Goal: Information Seeking & Learning: Learn about a topic

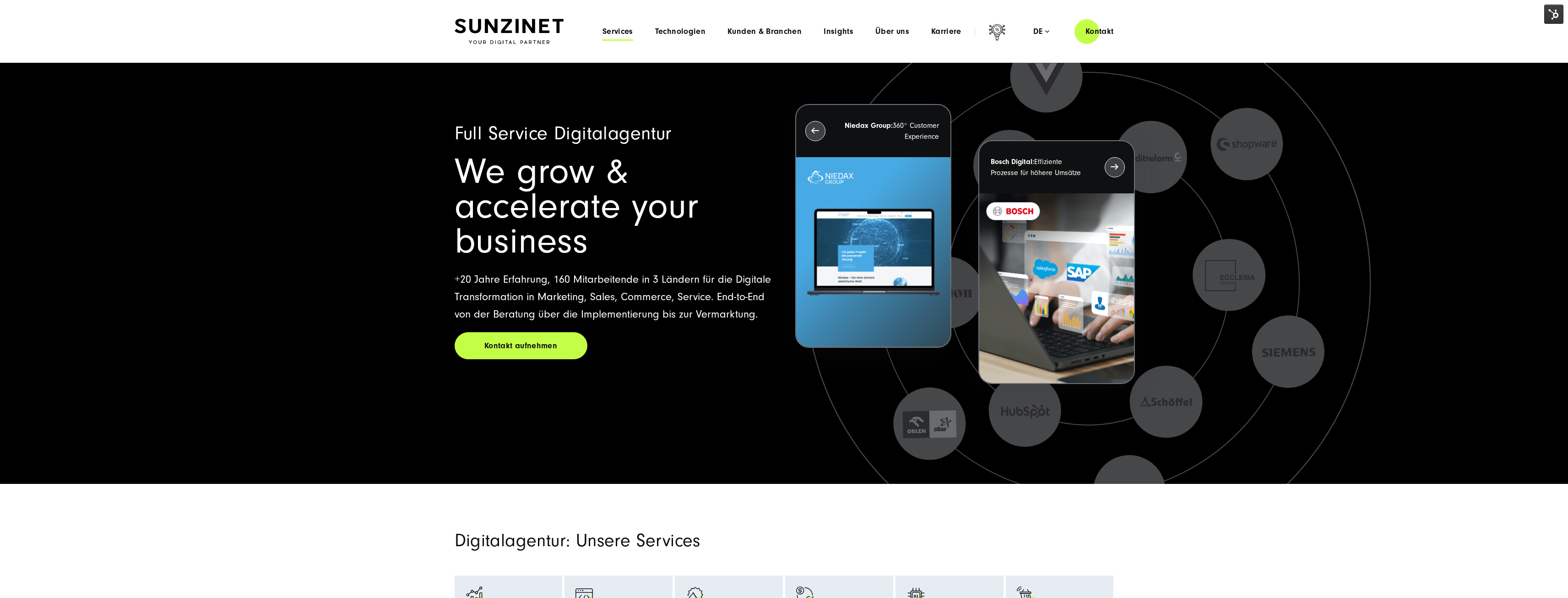
click at [628, 29] on span "Services" at bounding box center [618, 31] width 30 height 9
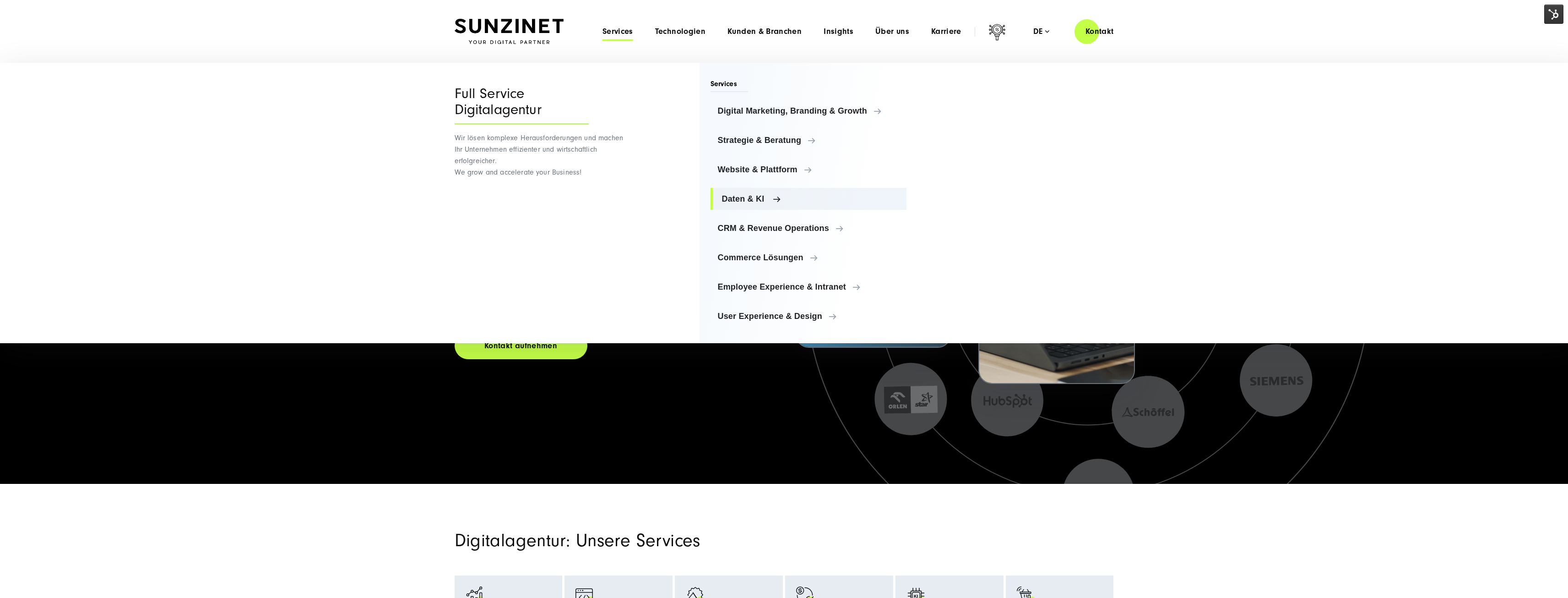
click at [751, 200] on span "Daten & KI" at bounding box center [811, 199] width 178 height 9
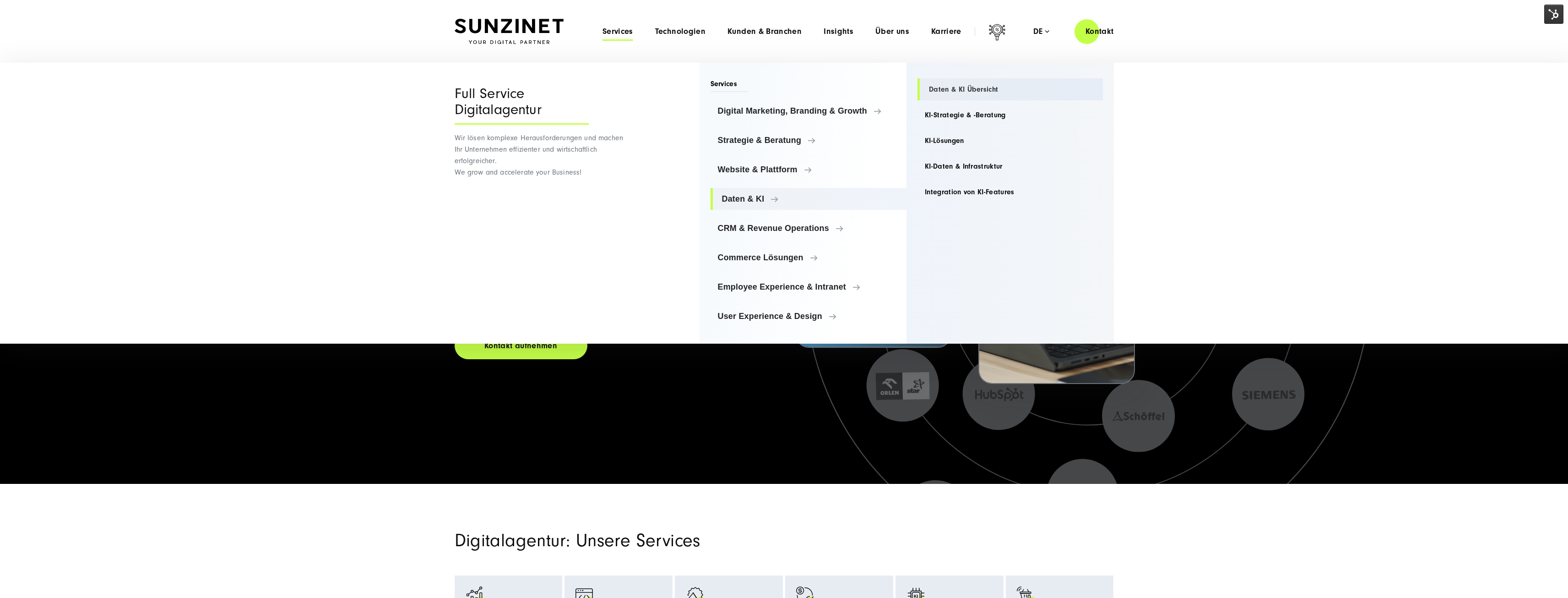
click at [959, 85] on link "Daten & KI Übersicht" at bounding box center [1010, 90] width 186 height 22
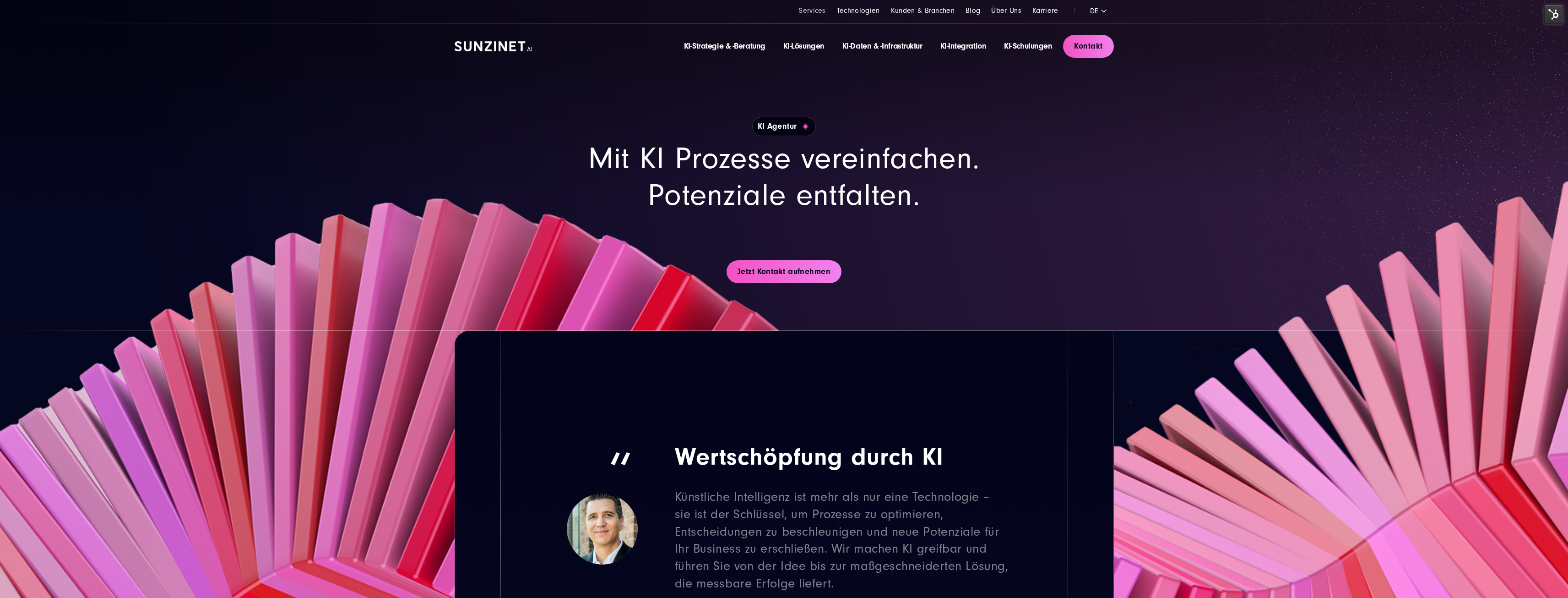
click at [807, 10] on link "Services" at bounding box center [812, 11] width 27 height 9
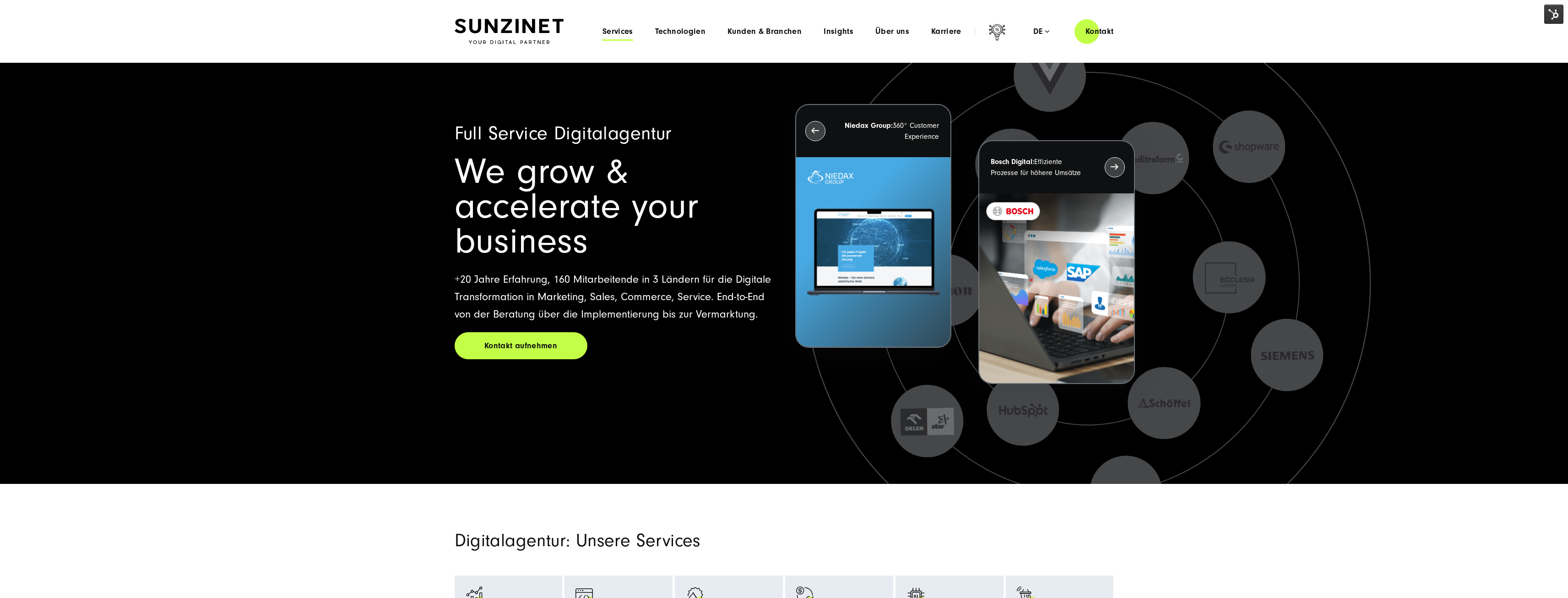
click at [623, 32] on span "Services" at bounding box center [618, 31] width 30 height 9
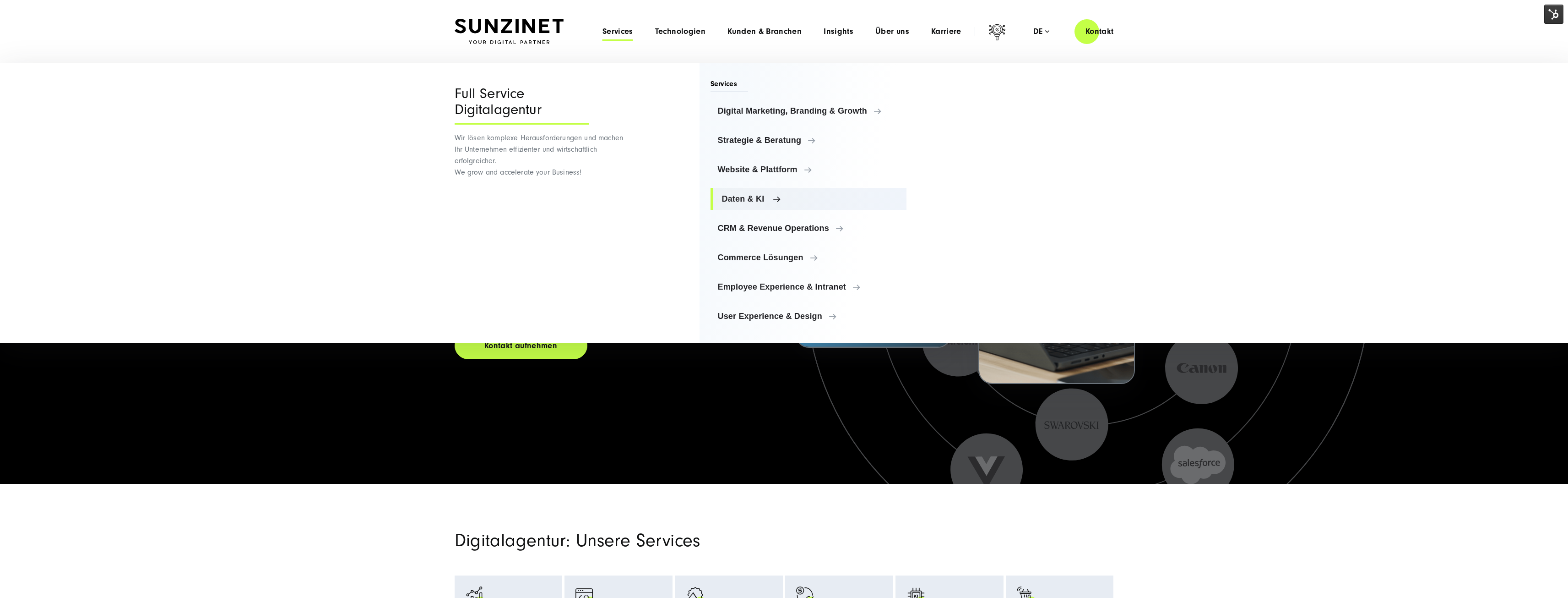
click at [743, 192] on link "Daten & KI" at bounding box center [808, 199] width 197 height 22
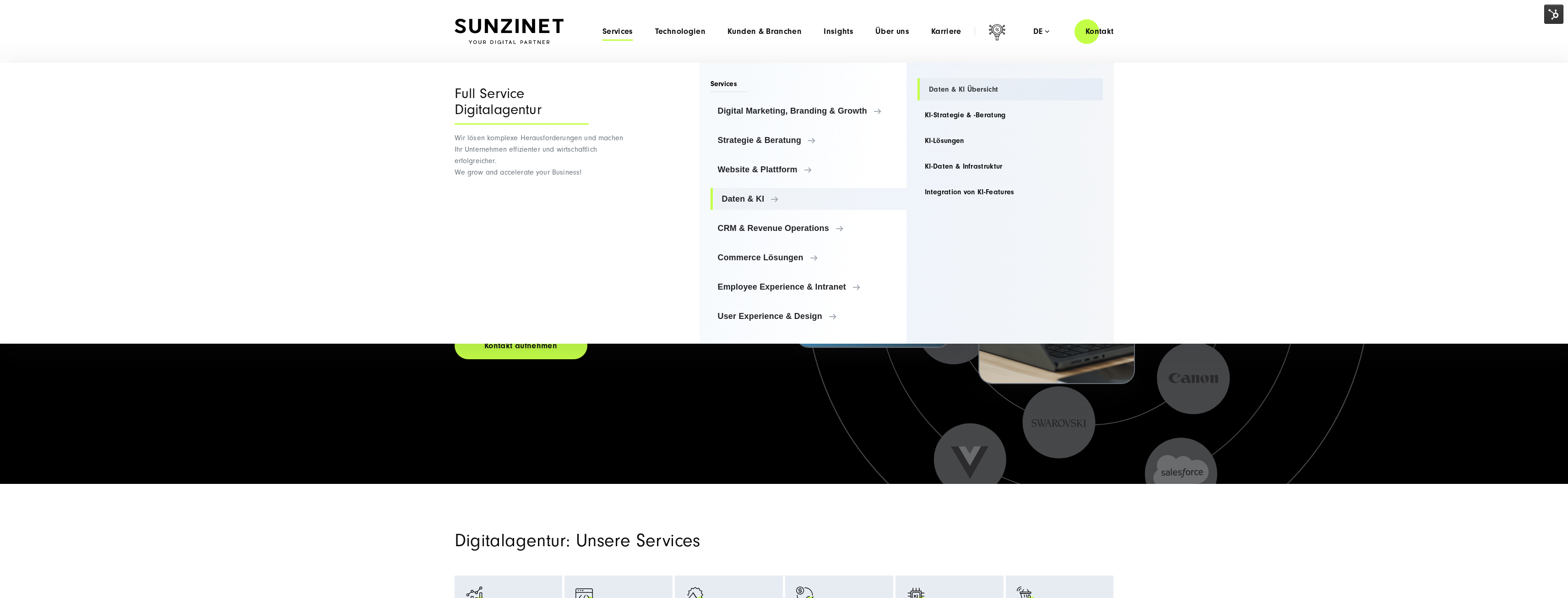
click at [972, 85] on link "Daten & KI Übersicht" at bounding box center [1010, 90] width 186 height 22
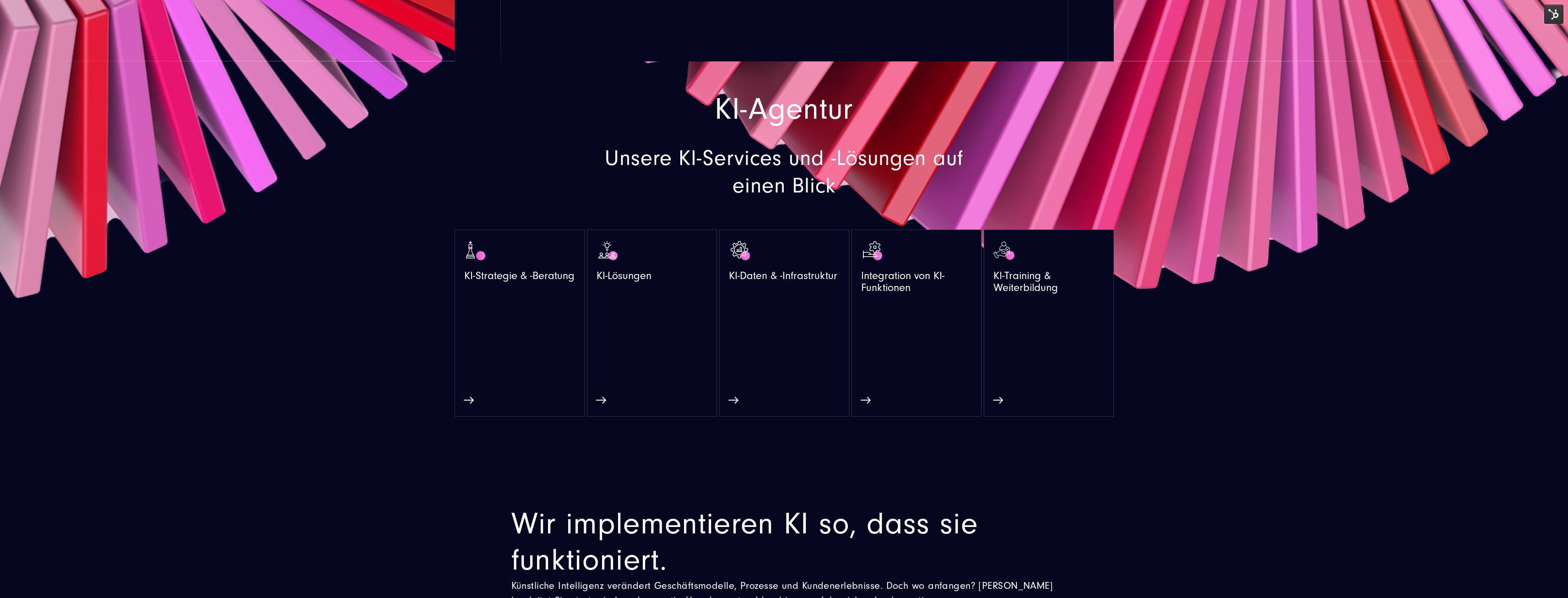
scroll to position [687, 0]
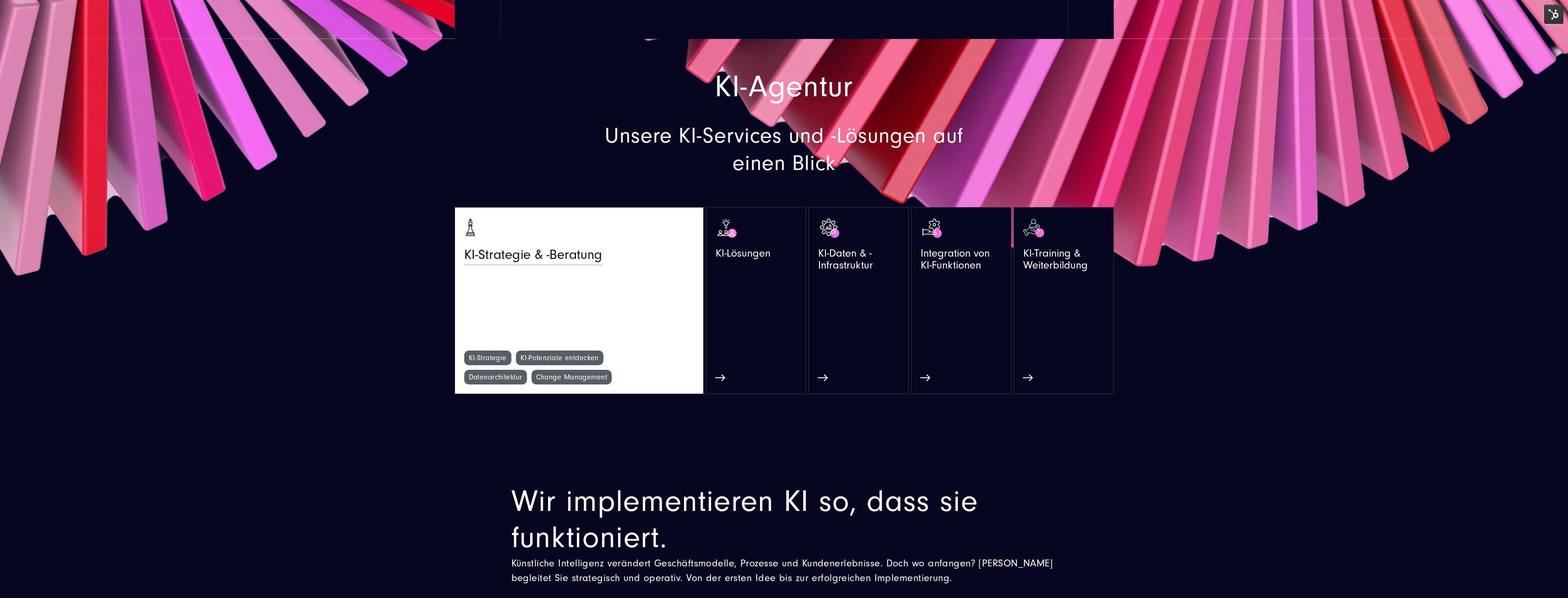
click at [534, 273] on link "KI-Strategie & -Beratung" at bounding box center [579, 284] width 230 height 134
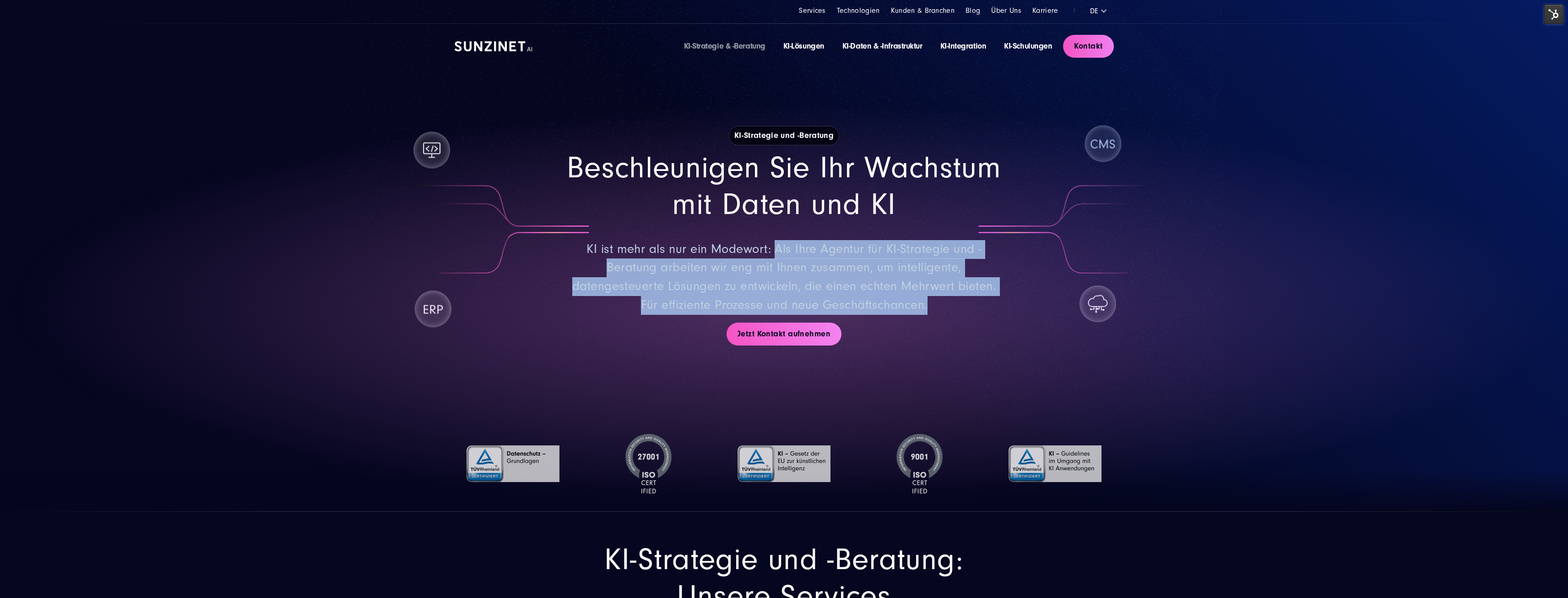
drag, startPoint x: 775, startPoint y: 248, endPoint x: 933, endPoint y: 308, distance: 169.0
click at [933, 308] on p "KI ist mehr als nur ein Modewort: Als Ihre Agentur für KI-Strategie und -Beratu…" at bounding box center [784, 277] width 435 height 74
copy p "Als Ihre Agentur für KI-Strategie und -Beratung arbeiten wir eng mit Ihnen zusa…"
click at [809, 43] on link "KI-Lösungen" at bounding box center [804, 46] width 41 height 10
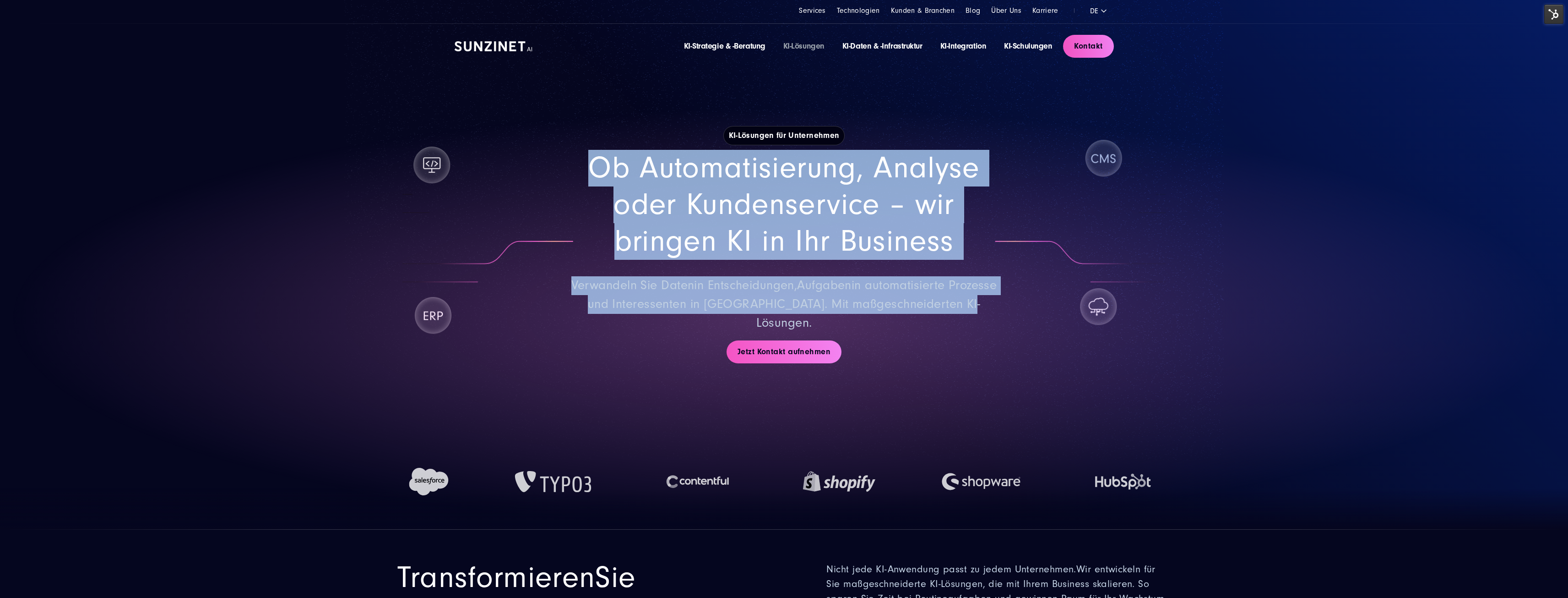
drag, startPoint x: 998, startPoint y: 306, endPoint x: 579, endPoint y: 177, distance: 438.4
click at [575, 175] on div "Ob Automatisierung, Analyse oder Kundenservice – wir bringen KI in Ihr Business…" at bounding box center [784, 241] width 435 height 182
click at [1224, 350] on section "KI-Lösungen für Unternehmen Ob Automatisierung, Analyse oder Kundenservice – wi…" at bounding box center [784, 264] width 1568 height 529
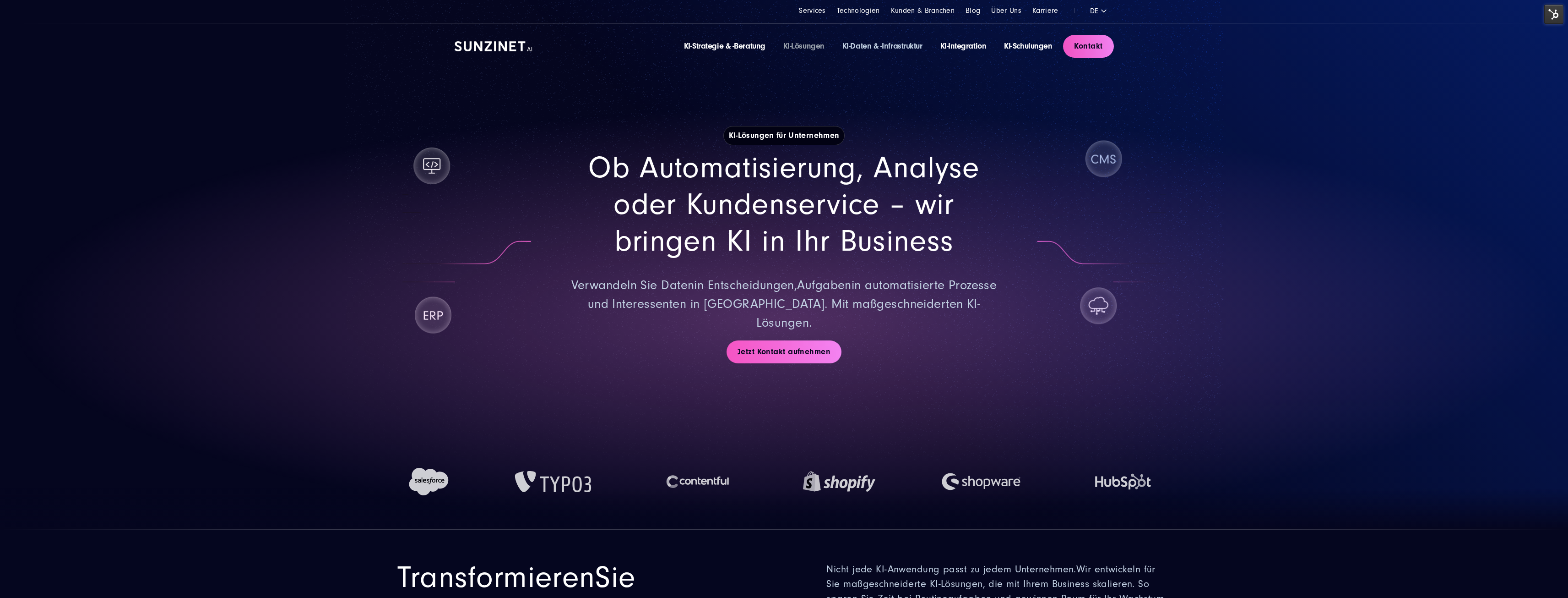
click at [877, 45] on link "KI-Daten & -Infrastruktur" at bounding box center [883, 46] width 80 height 10
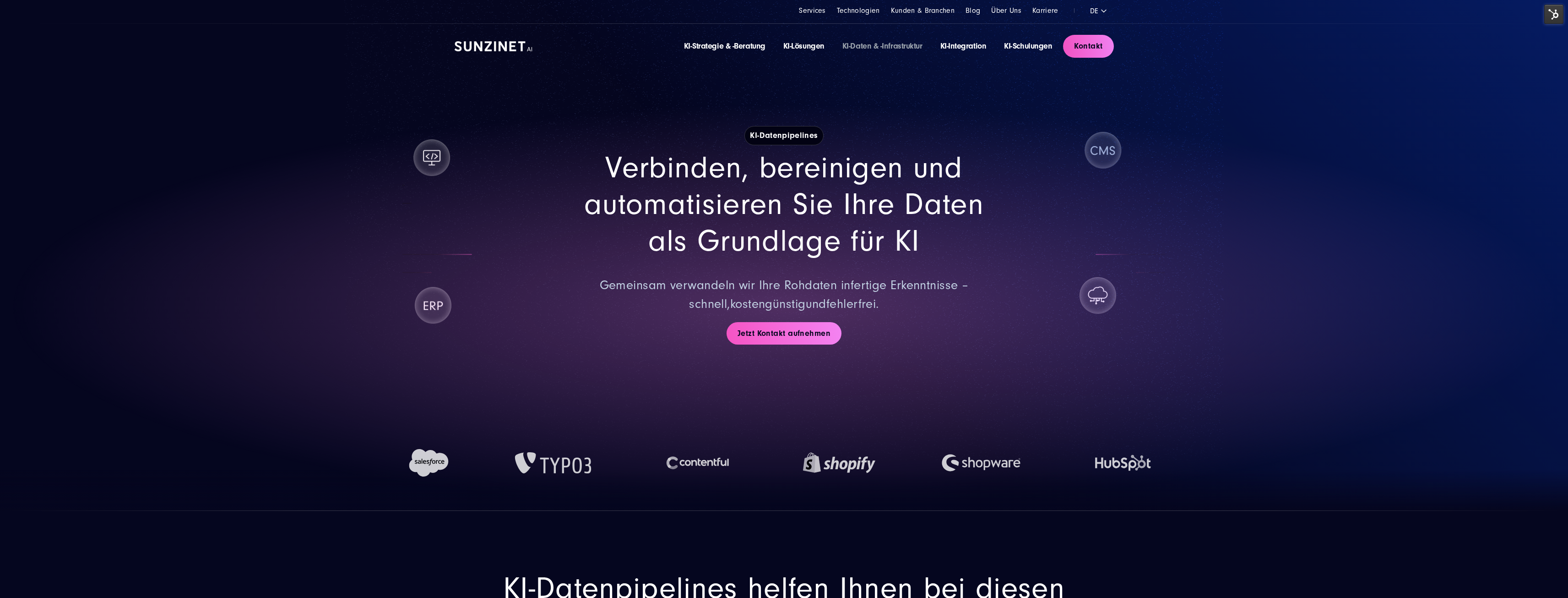
click at [493, 52] on div "KI-Strategie & -Beratung KI-Lösungen KI-Daten & -Infrastruktur KI-Integration K…" at bounding box center [784, 46] width 659 height 45
click at [496, 43] on img at bounding box center [494, 46] width 78 height 10
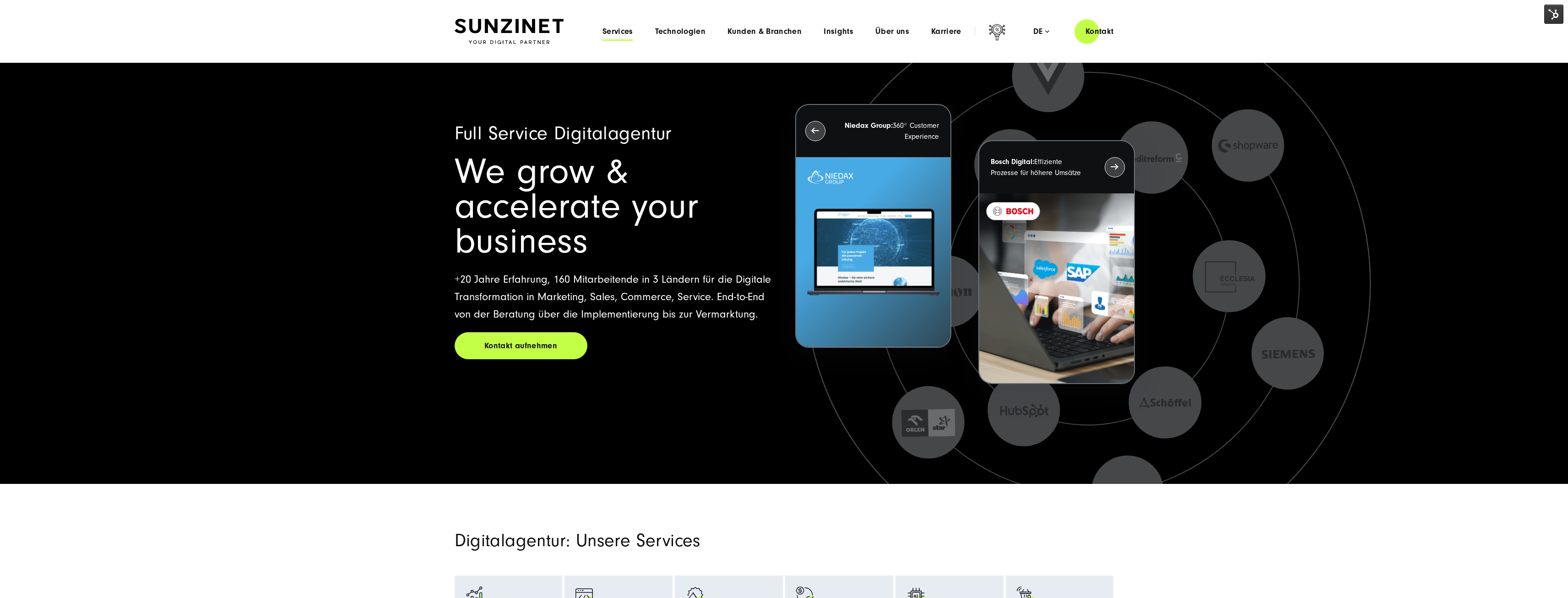
click at [629, 29] on span "Services" at bounding box center [618, 31] width 30 height 9
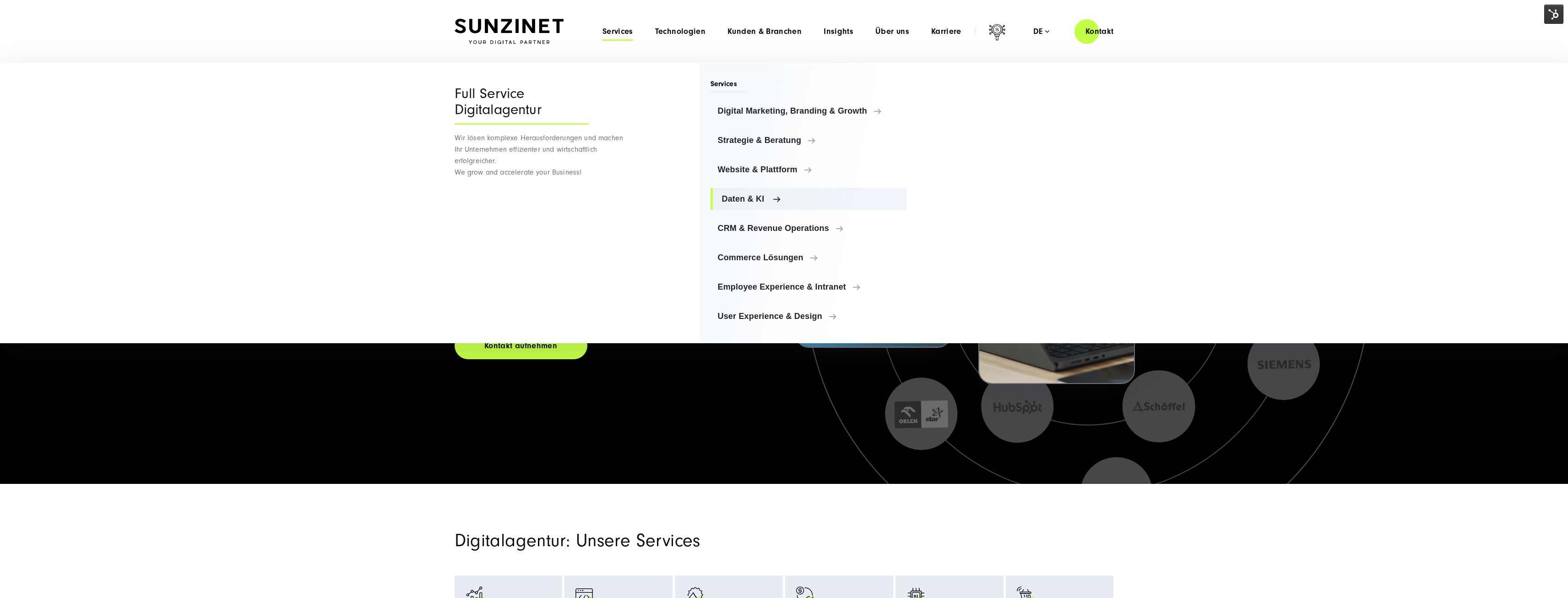
click at [747, 200] on span "Daten & KI" at bounding box center [811, 199] width 178 height 9
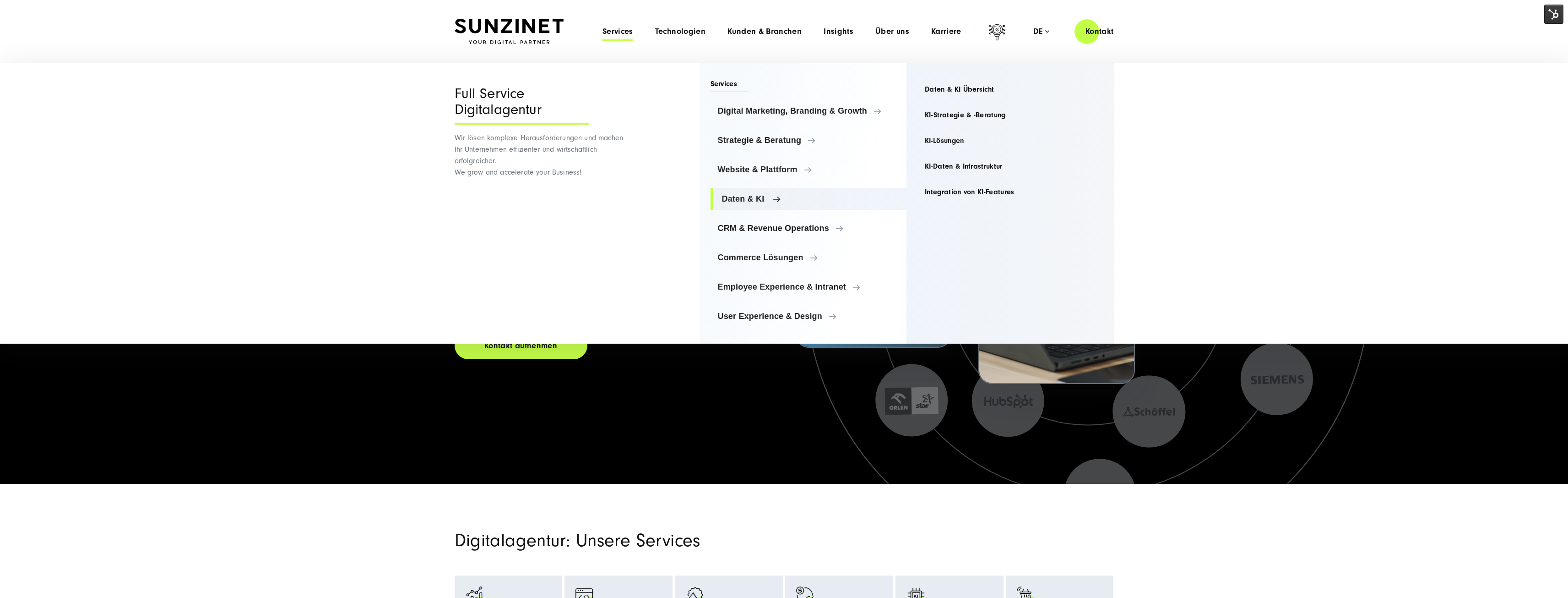
click at [766, 199] on span "Daten & KI" at bounding box center [811, 199] width 178 height 9
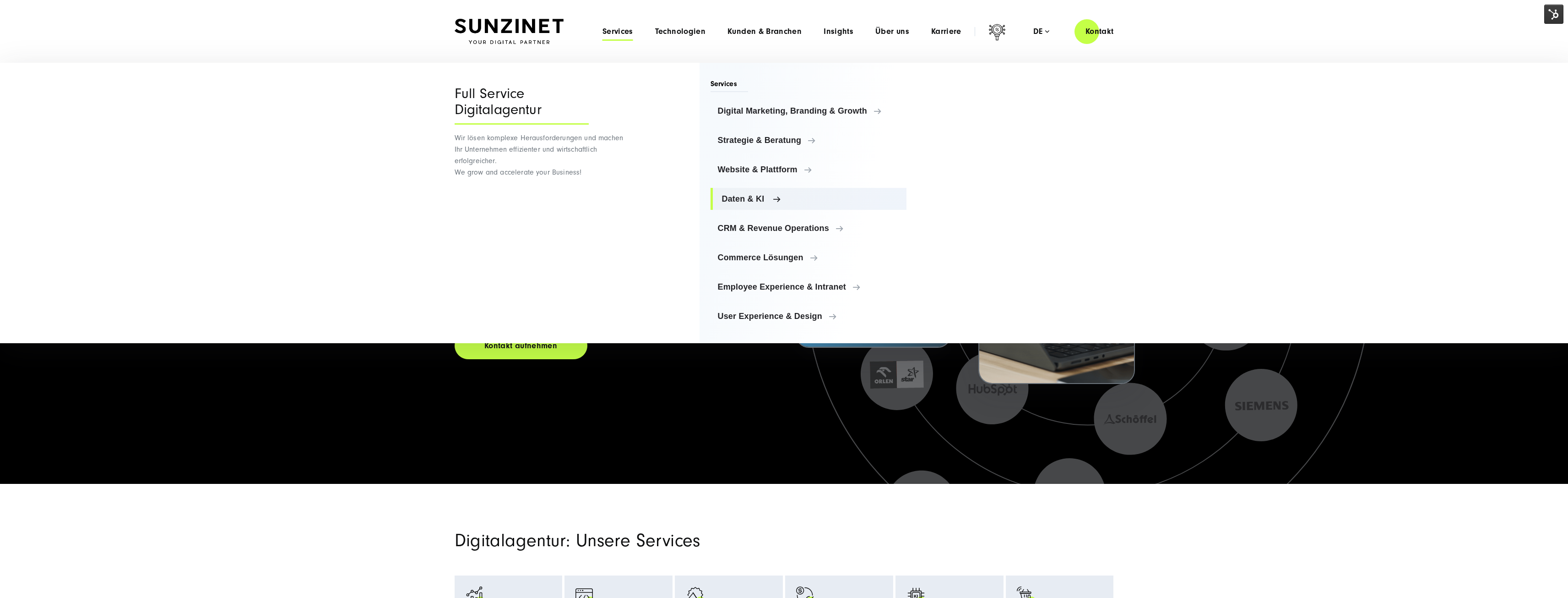
click at [752, 194] on span "Daten & KI" at bounding box center [811, 199] width 178 height 9
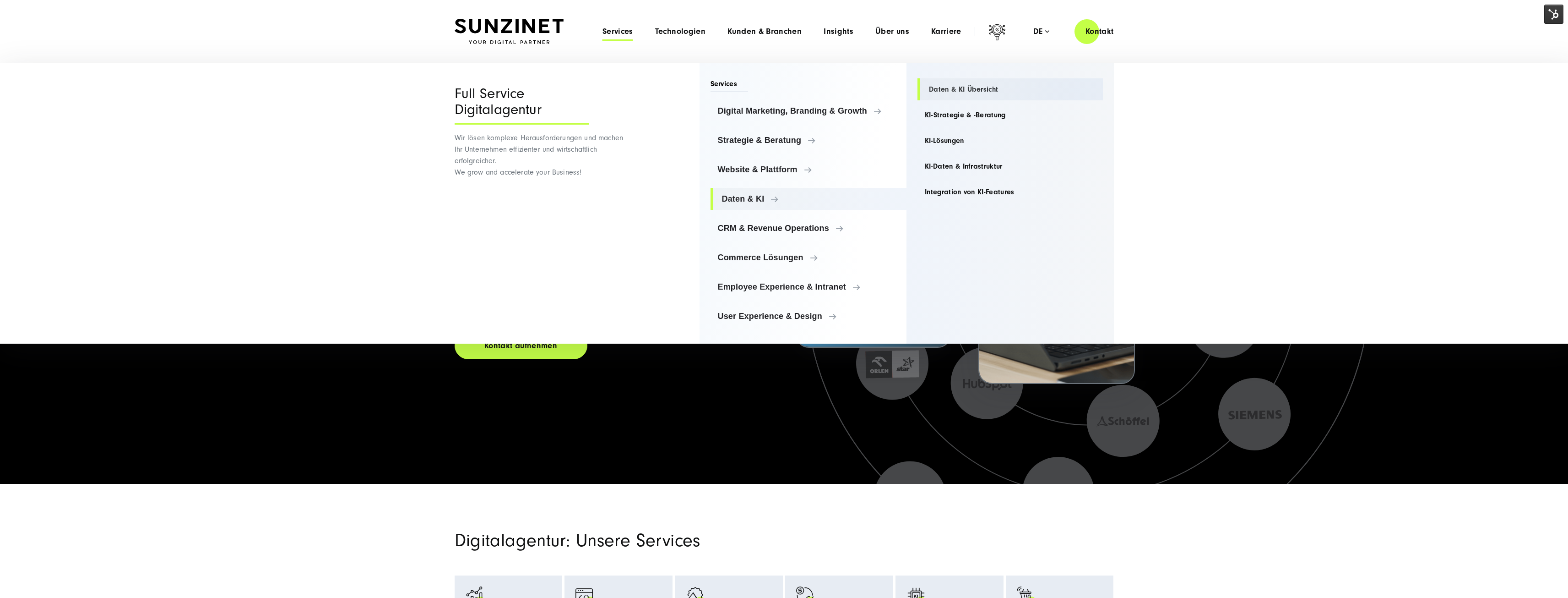
click at [959, 91] on link "Daten & KI Übersicht" at bounding box center [1010, 90] width 186 height 22
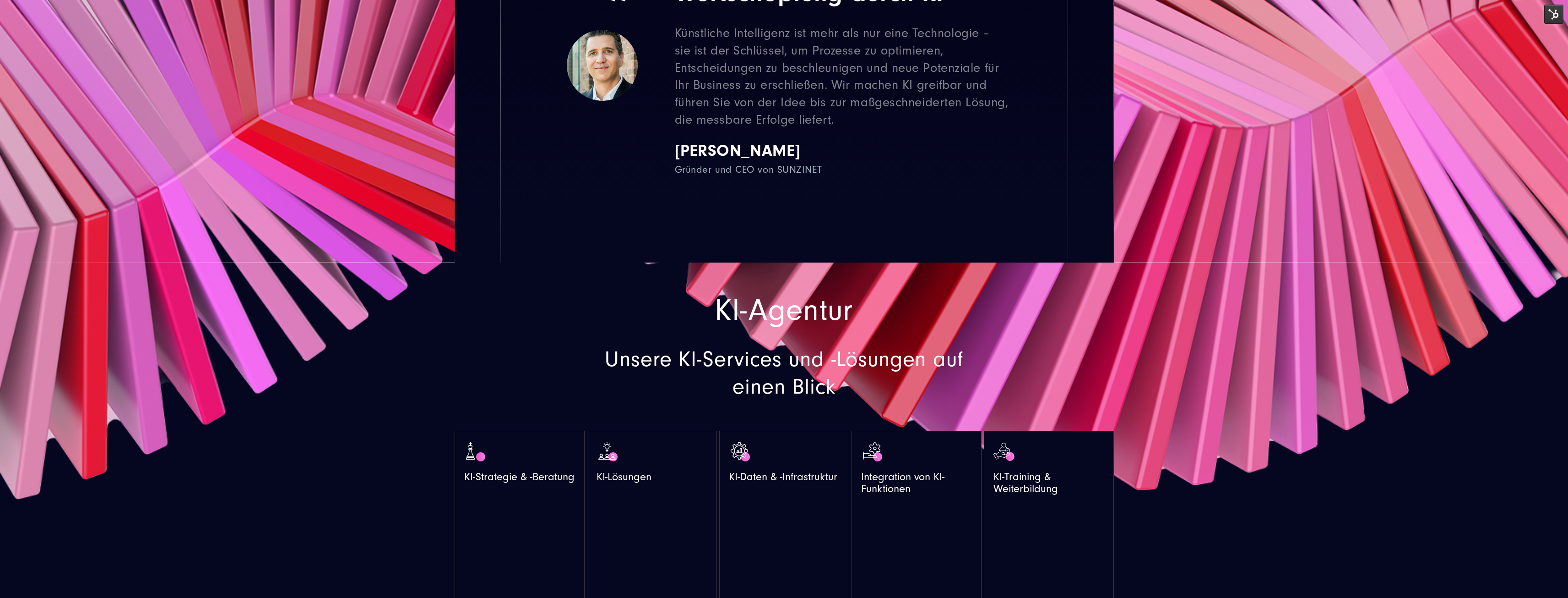
scroll to position [550, 0]
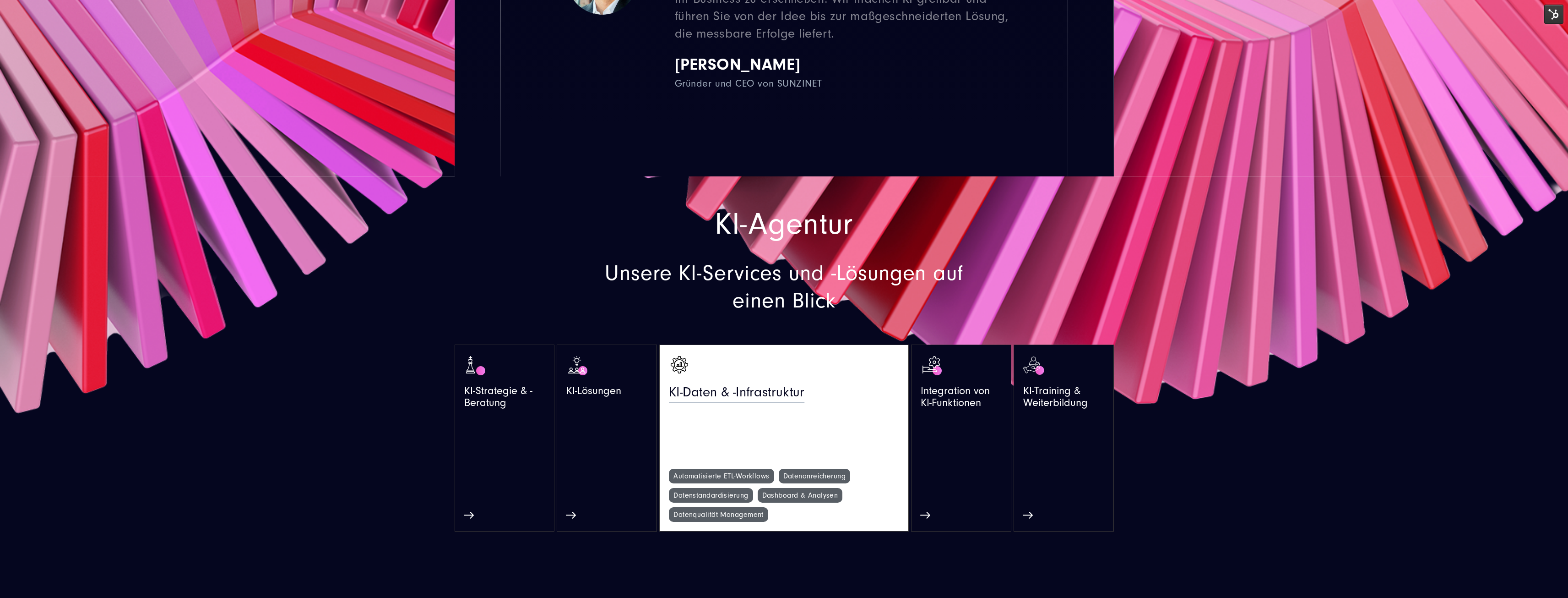
click at [773, 375] on div at bounding box center [784, 365] width 230 height 23
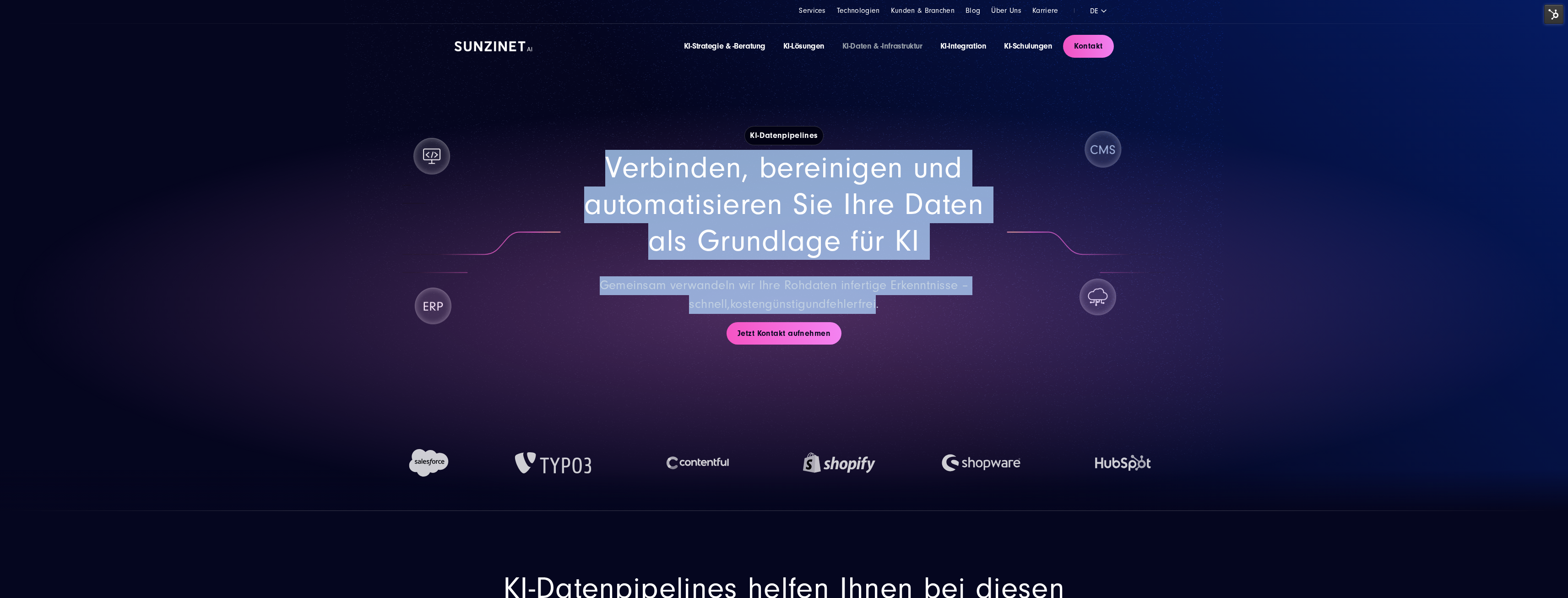
drag, startPoint x: 859, startPoint y: 308, endPoint x: 603, endPoint y: 158, distance: 296.7
click at [603, 158] on div "Verbinden, bereinigen und automatisieren Sie Ihre Daten als Grundlage für KI Ge…" at bounding box center [784, 231] width 435 height 164
copy div "Verbinden, bereinigen und automatisieren Sie Ihre Daten als Grundlage für KI Ge…"
click at [1286, 220] on section "KI-Datenpipelines Verbinden, bereinigen und automatisieren Sie Ihre Daten als G…" at bounding box center [784, 255] width 1568 height 511
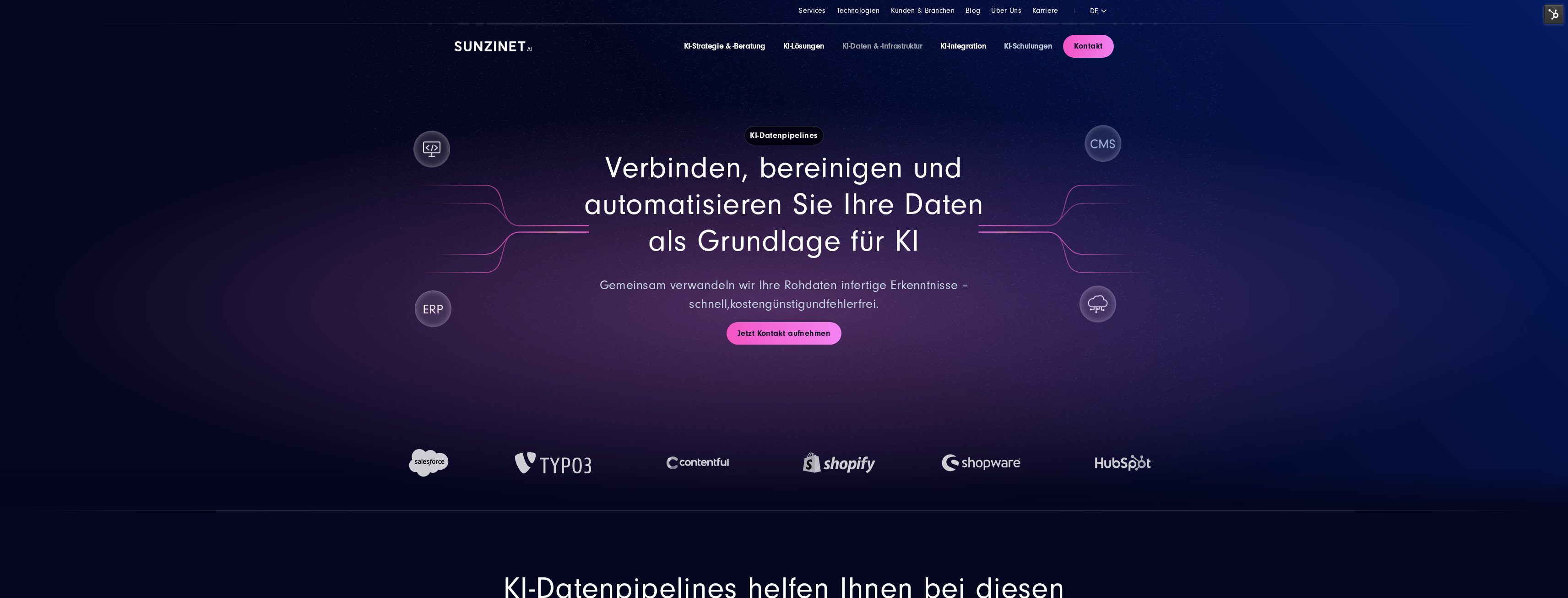
click at [1040, 43] on link "KI-Schulungen" at bounding box center [1027, 46] width 48 height 10
click at [883, 43] on link "KI-Daten & -Infrastruktur" at bounding box center [883, 46] width 80 height 10
click at [744, 45] on link "KI-Strategie & -Beratung" at bounding box center [725, 46] width 82 height 10
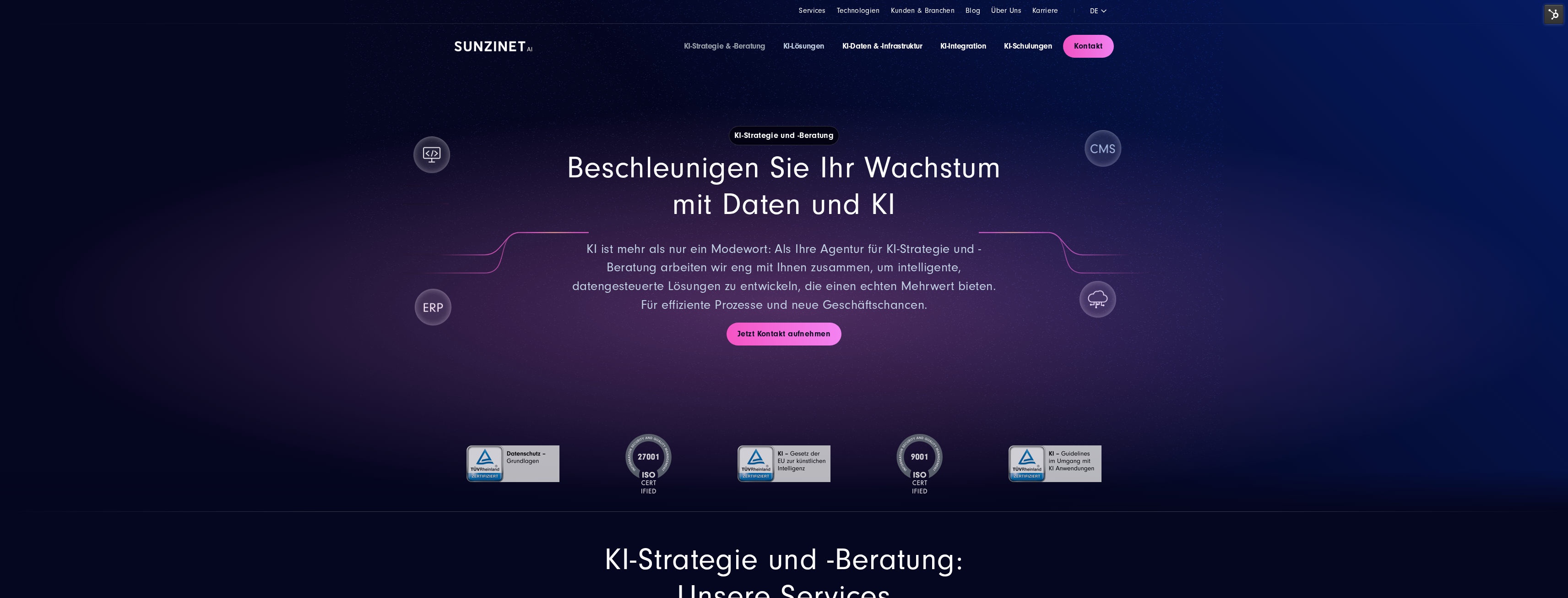
click at [813, 44] on link "KI-Lösungen" at bounding box center [804, 46] width 41 height 10
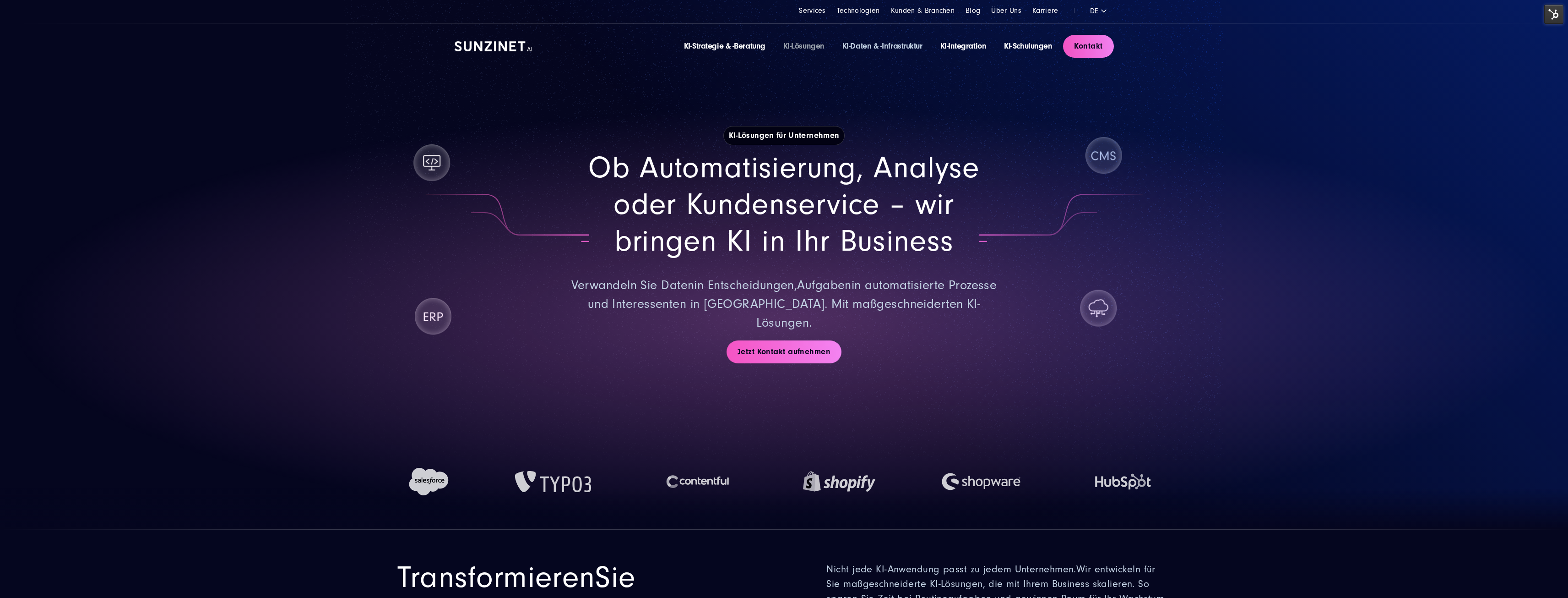
click at [888, 46] on link "KI-Daten & -Infrastruktur" at bounding box center [883, 46] width 80 height 10
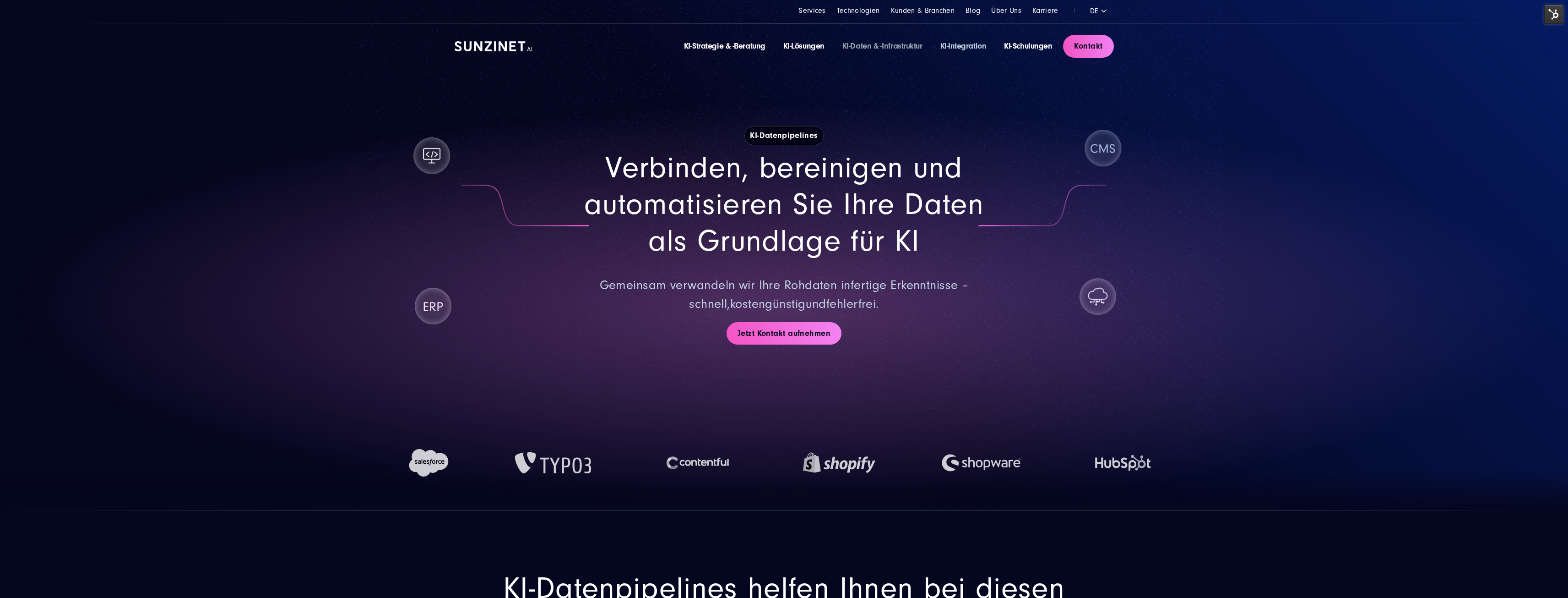
drag, startPoint x: 964, startPoint y: 52, endPoint x: 964, endPoint y: 47, distance: 5.0
click at [965, 51] on div "KI-Strategie & -Beratung KI-Lösungen KI-Daten & -Infrastruktur KI-Integration K…" at bounding box center [784, 46] width 659 height 45
click at [878, 48] on link "KI-Daten & -Infrastruktur" at bounding box center [883, 46] width 80 height 10
click at [973, 49] on link "KI-Integration" at bounding box center [964, 46] width 46 height 10
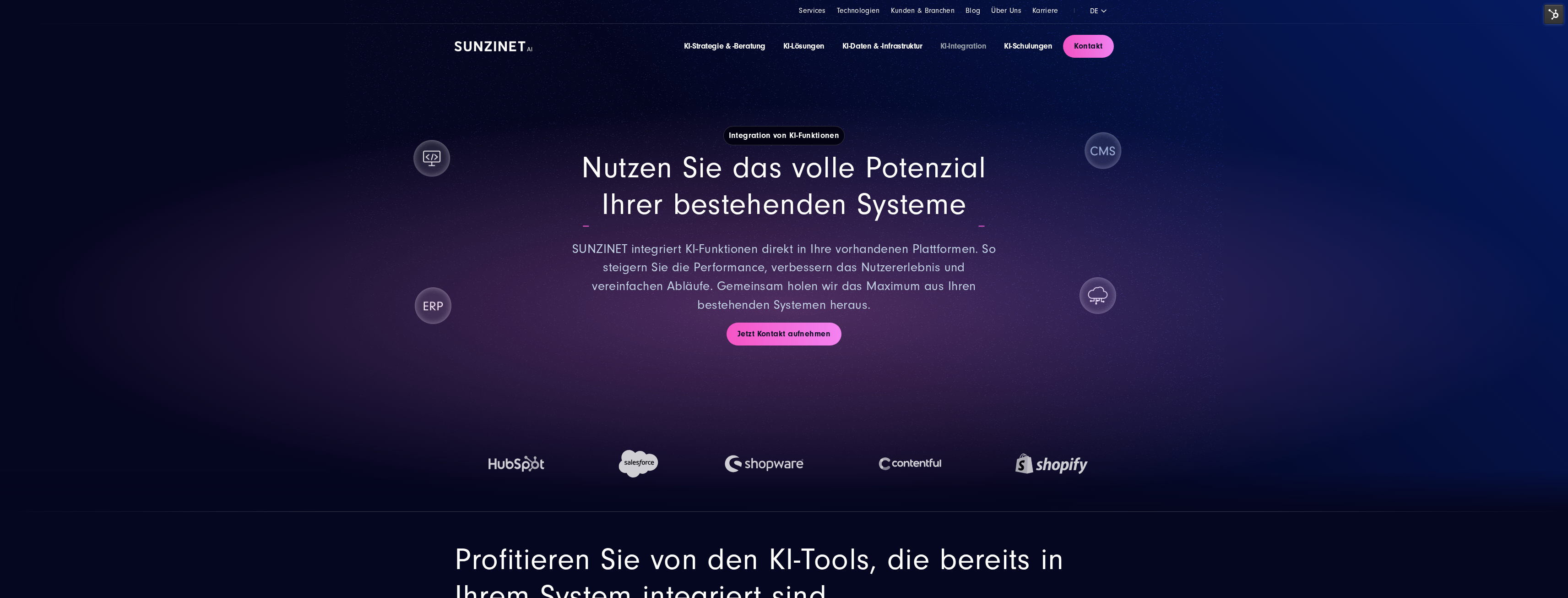
click at [881, 287] on p "SUNZINET integriert KI-Funktionen direkt in Ihre vorhandenen Plattformen. So st…" at bounding box center [784, 277] width 435 height 74
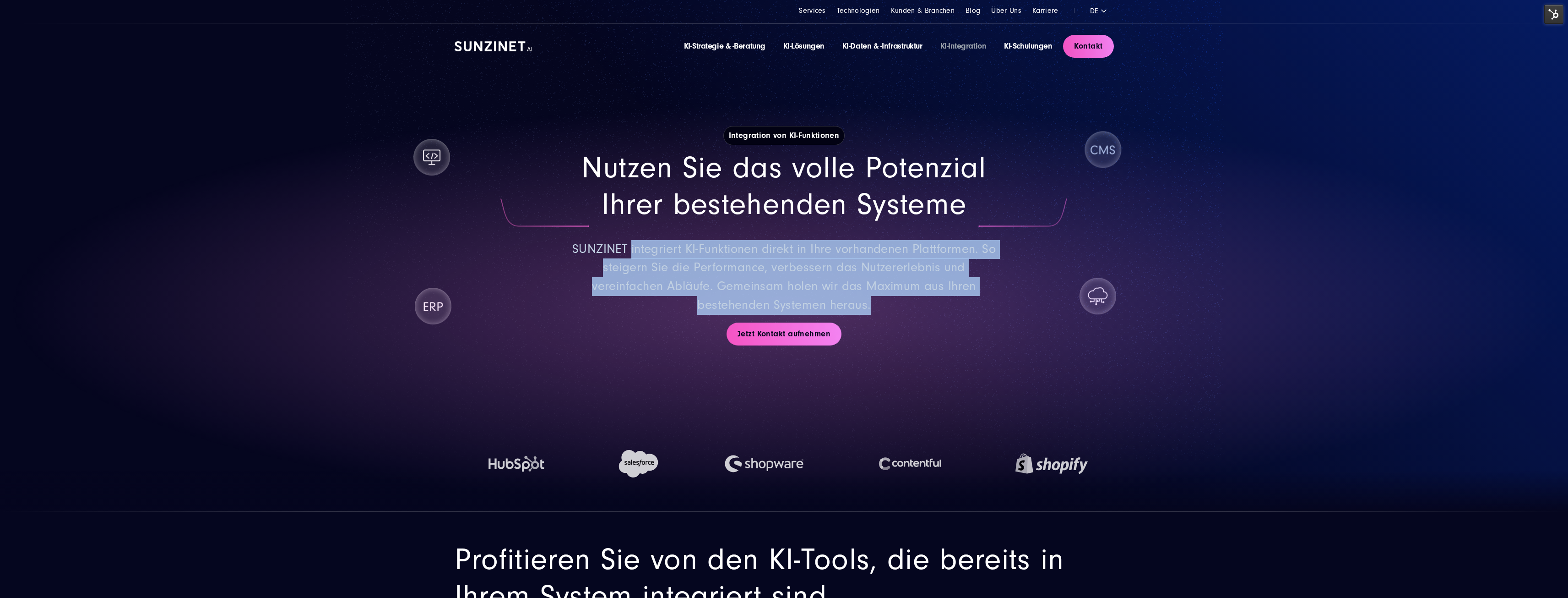
drag, startPoint x: 827, startPoint y: 284, endPoint x: 631, endPoint y: 252, distance: 198.6
click at [631, 252] on p "SUNZINET integriert KI-Funktionen direkt in Ihre vorhandenen Plattformen. So st…" at bounding box center [784, 277] width 435 height 74
copy p "integriert KI-Funktionen direkt in Ihre vorhandenen Plattformen. So steigern Si…"
click at [1228, 300] on section "Integration von KI-Funktionen Nutzen Sie das volle Potenzial Ihrer bestehenden …" at bounding box center [784, 256] width 1568 height 512
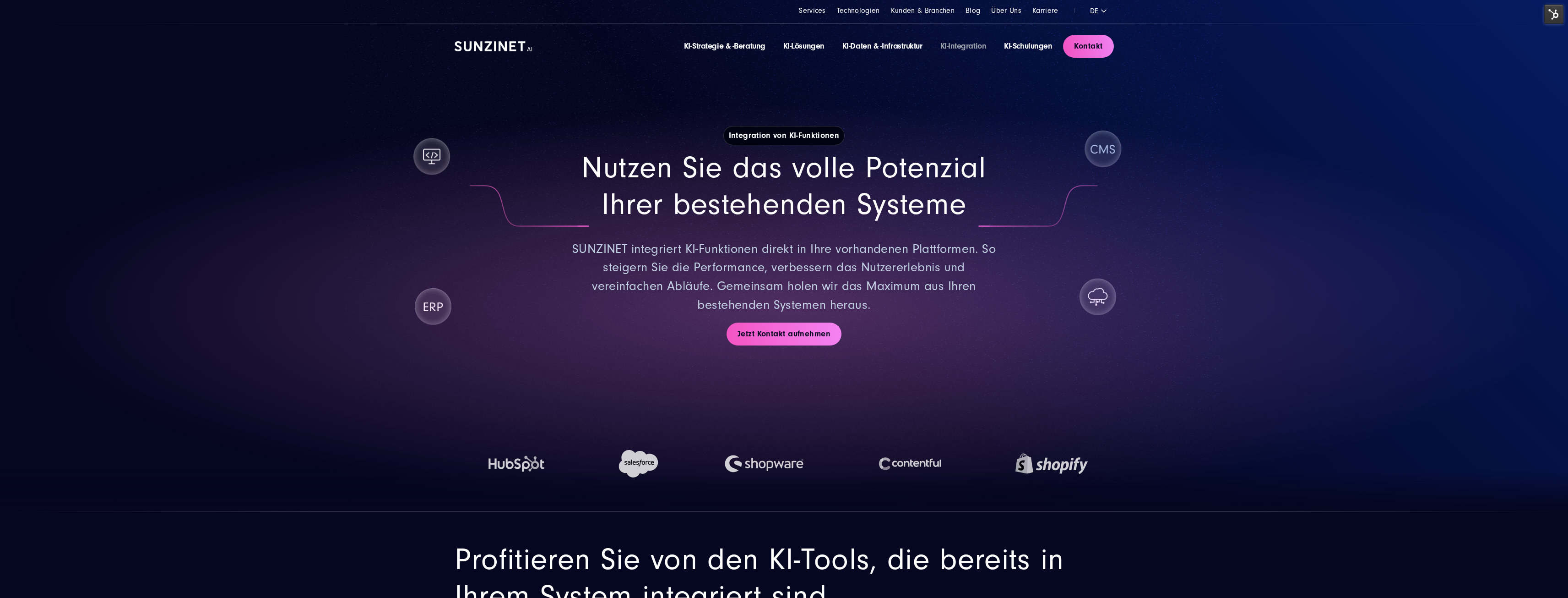
click at [1227, 301] on section "Integration von KI-Funktionen Nutzen Sie das volle Potenzial Ihrer bestehenden …" at bounding box center [784, 256] width 1568 height 512
